Goal: Task Accomplishment & Management: Manage account settings

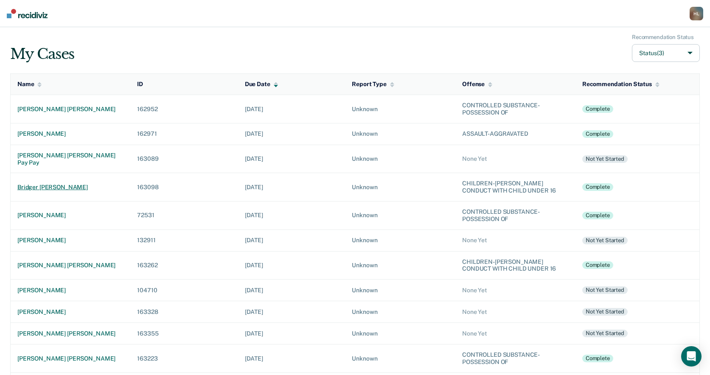
click at [59, 184] on div "bridger [PERSON_NAME]" at bounding box center [70, 187] width 106 height 7
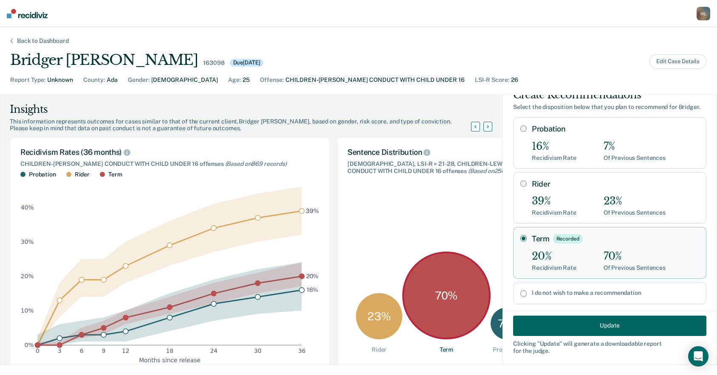
scroll to position [31, 0]
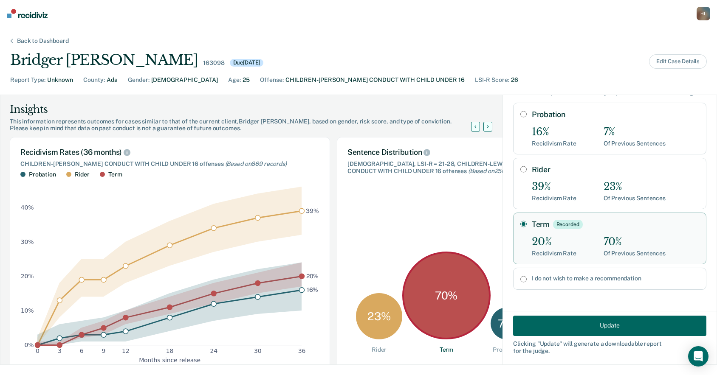
click at [700, 17] on div "H L" at bounding box center [703, 14] width 14 height 14
click at [660, 56] on link "Log Out" at bounding box center [667, 54] width 71 height 7
